Goal: Task Accomplishment & Management: Use online tool/utility

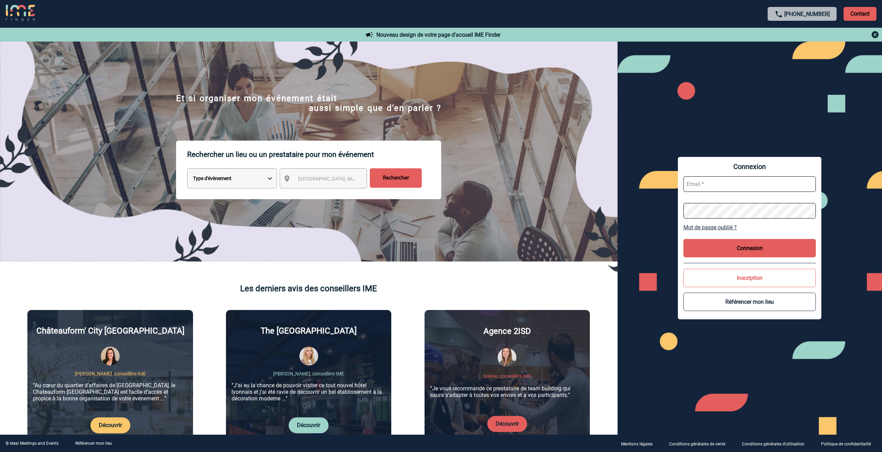
click at [326, 181] on span "Ville, département, région..." at bounding box center [346, 179] width 96 height 6
click at [271, 178] on select "Type d'évènement Séminaire avec nuitée Réunion Repas de groupe Team Building & …" at bounding box center [232, 178] width 90 height 20
select select "1"
click at [187, 169] on select "Type d'évènement Séminaire avec nuitée Réunion Repas de groupe Team Building & …" at bounding box center [232, 178] width 90 height 20
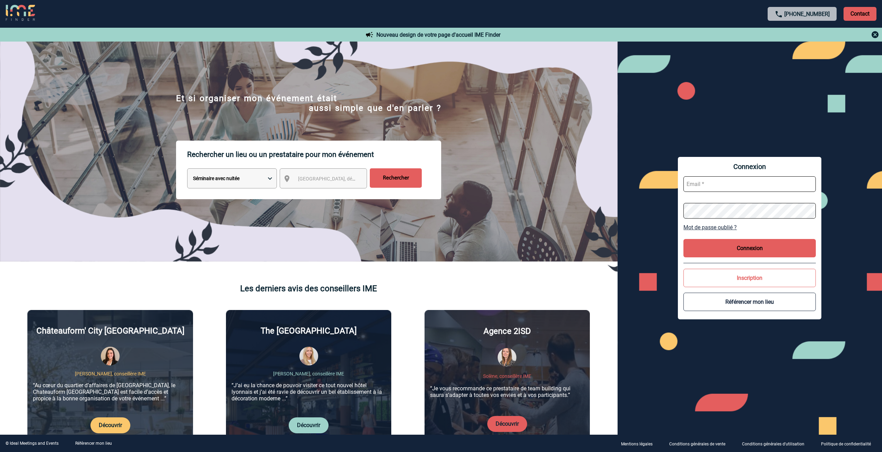
click at [312, 180] on span "Ville, département, région..." at bounding box center [346, 179] width 96 height 6
select select "25"
click at [398, 178] on input "Rechercher" at bounding box center [396, 177] width 52 height 19
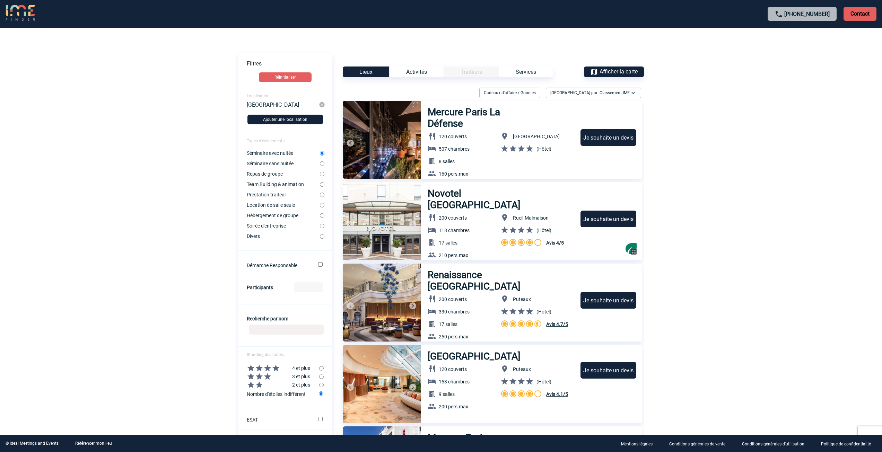
click at [323, 207] on input "Location de salle seule" at bounding box center [322, 205] width 5 height 5
radio input "true"
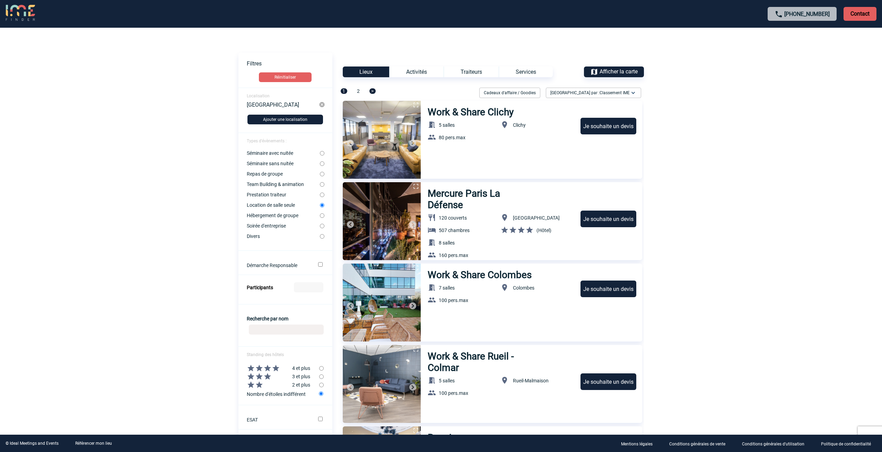
click at [323, 103] on img at bounding box center [322, 105] width 6 height 6
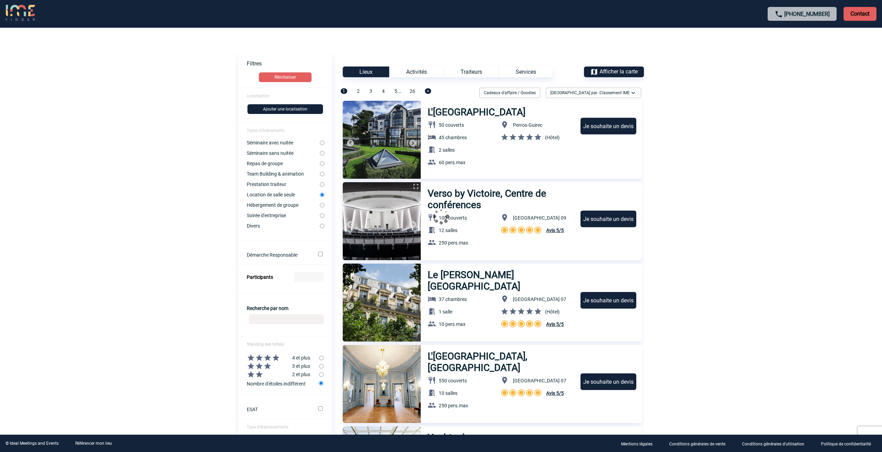
click at [274, 95] on form "Localisation Ajouter une localisation Types d'évènements : Séminaire avec nuité…" at bounding box center [285, 290] width 94 height 405
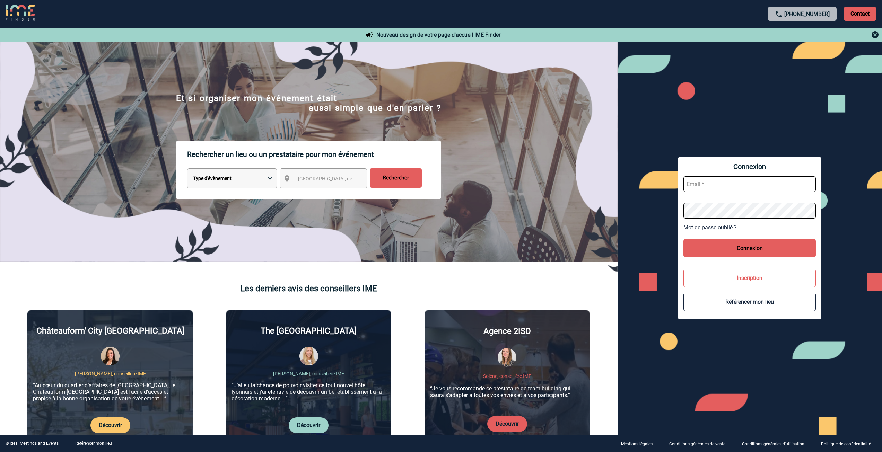
click at [271, 178] on select "Type d'évènement Séminaire avec nuitée Réunion Repas de groupe Team Building & …" at bounding box center [232, 178] width 90 height 20
select select "6"
click at [187, 169] on select "Type d'évènement Séminaire avec nuitée Réunion Repas de groupe Team Building & …" at bounding box center [232, 178] width 90 height 20
click at [309, 182] on span "Ville, département, région..." at bounding box center [346, 179] width 96 height 6
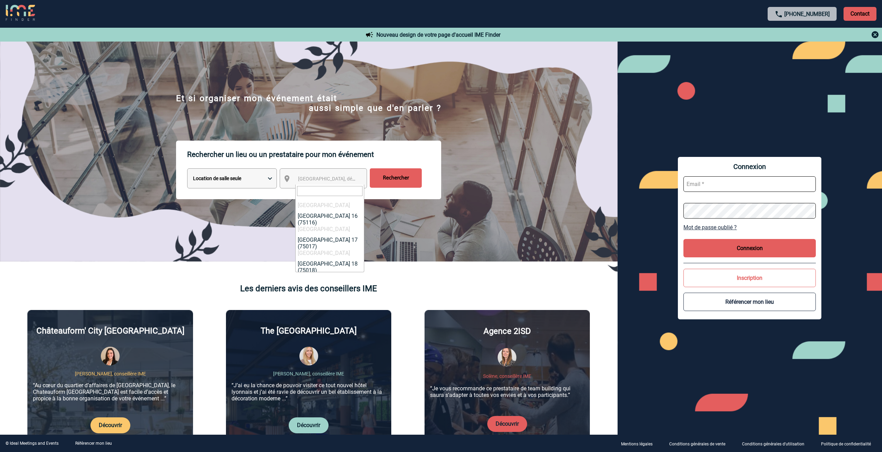
select select "1129"
click at [391, 183] on input "Rechercher" at bounding box center [396, 177] width 52 height 19
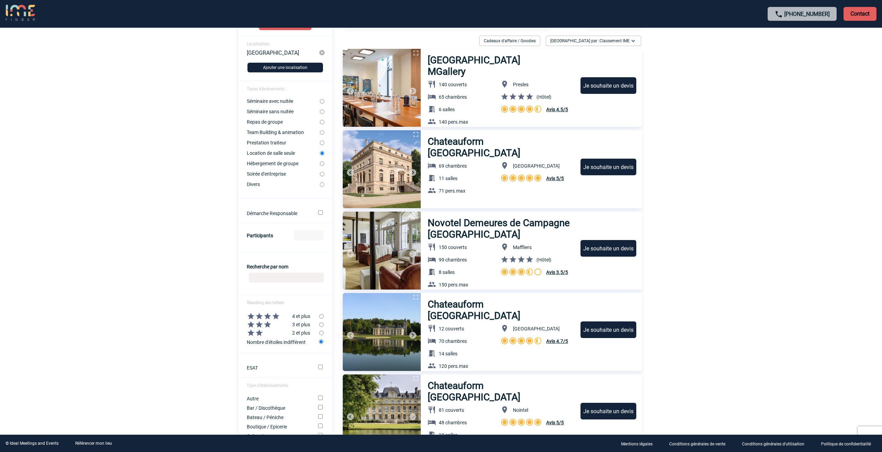
scroll to position [26, 0]
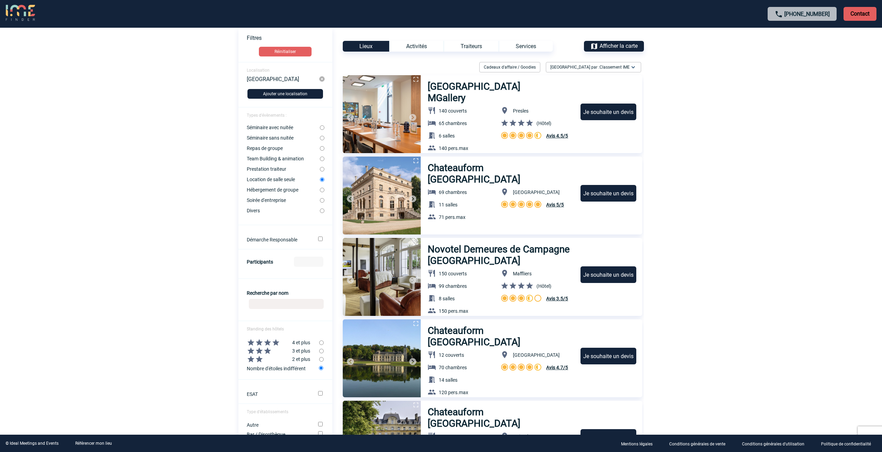
click at [298, 304] on input "Recherche par nom" at bounding box center [286, 304] width 75 height 10
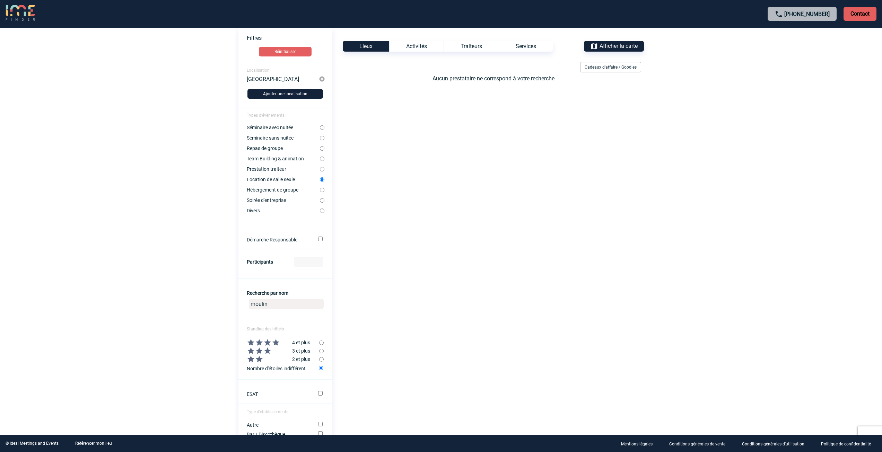
click at [286, 305] on input "moulin" at bounding box center [286, 304] width 75 height 10
type input "moulin de l agamete"
